Goal: Transaction & Acquisition: Purchase product/service

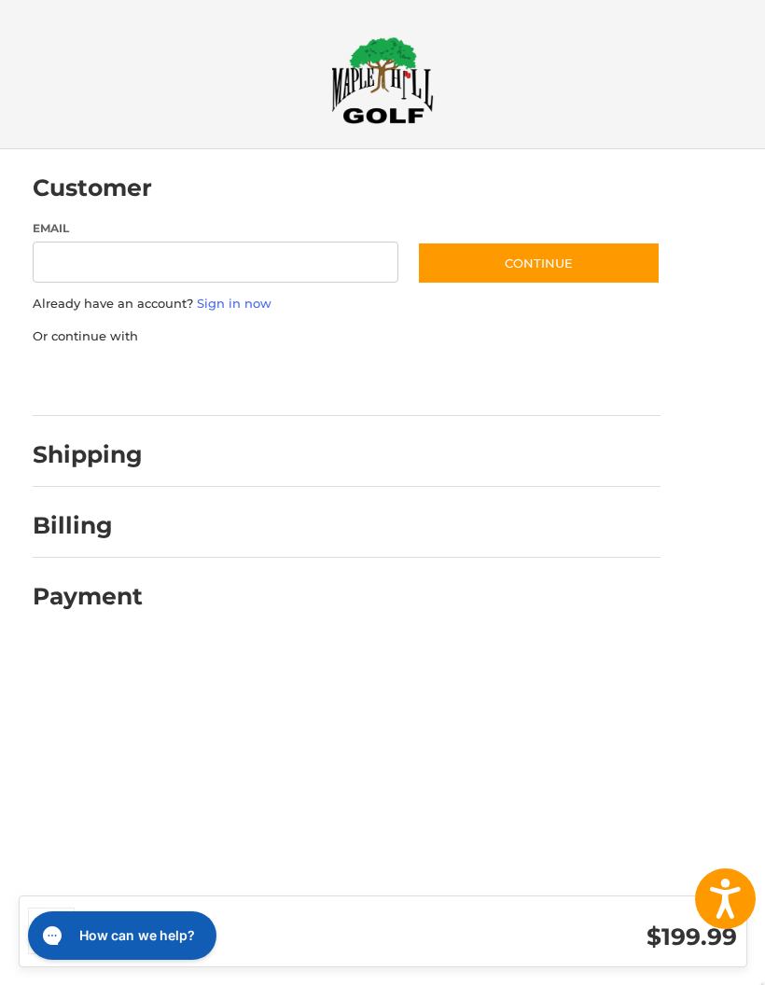
click at [268, 266] on input "Email" at bounding box center [216, 263] width 367 height 42
click at [429, 452] on div at bounding box center [410, 459] width 500 height 23
click at [152, 453] on div "Shipping" at bounding box center [347, 454] width 628 height 63
click at [239, 253] on input "Email" at bounding box center [216, 263] width 367 height 42
type input "**********"
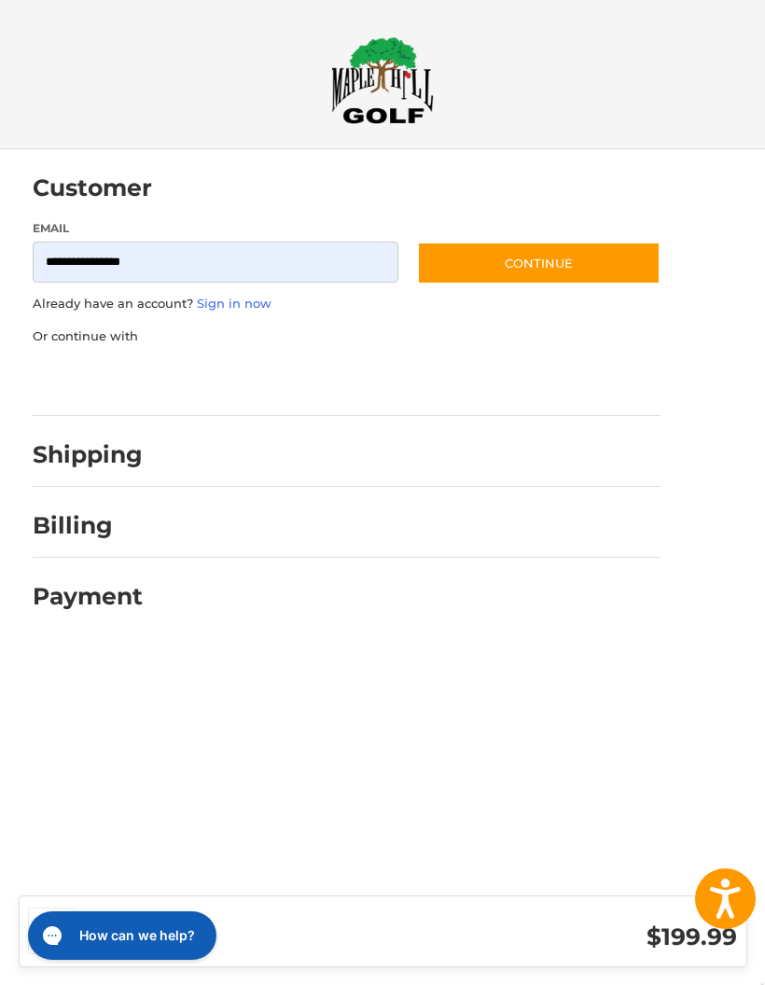
click at [250, 454] on div at bounding box center [410, 459] width 500 height 23
click at [123, 463] on h2 "Shipping" at bounding box center [88, 454] width 110 height 29
click at [184, 930] on h1 "How can we help?" at bounding box center [137, 935] width 116 height 19
